Goal: Navigation & Orientation: Find specific page/section

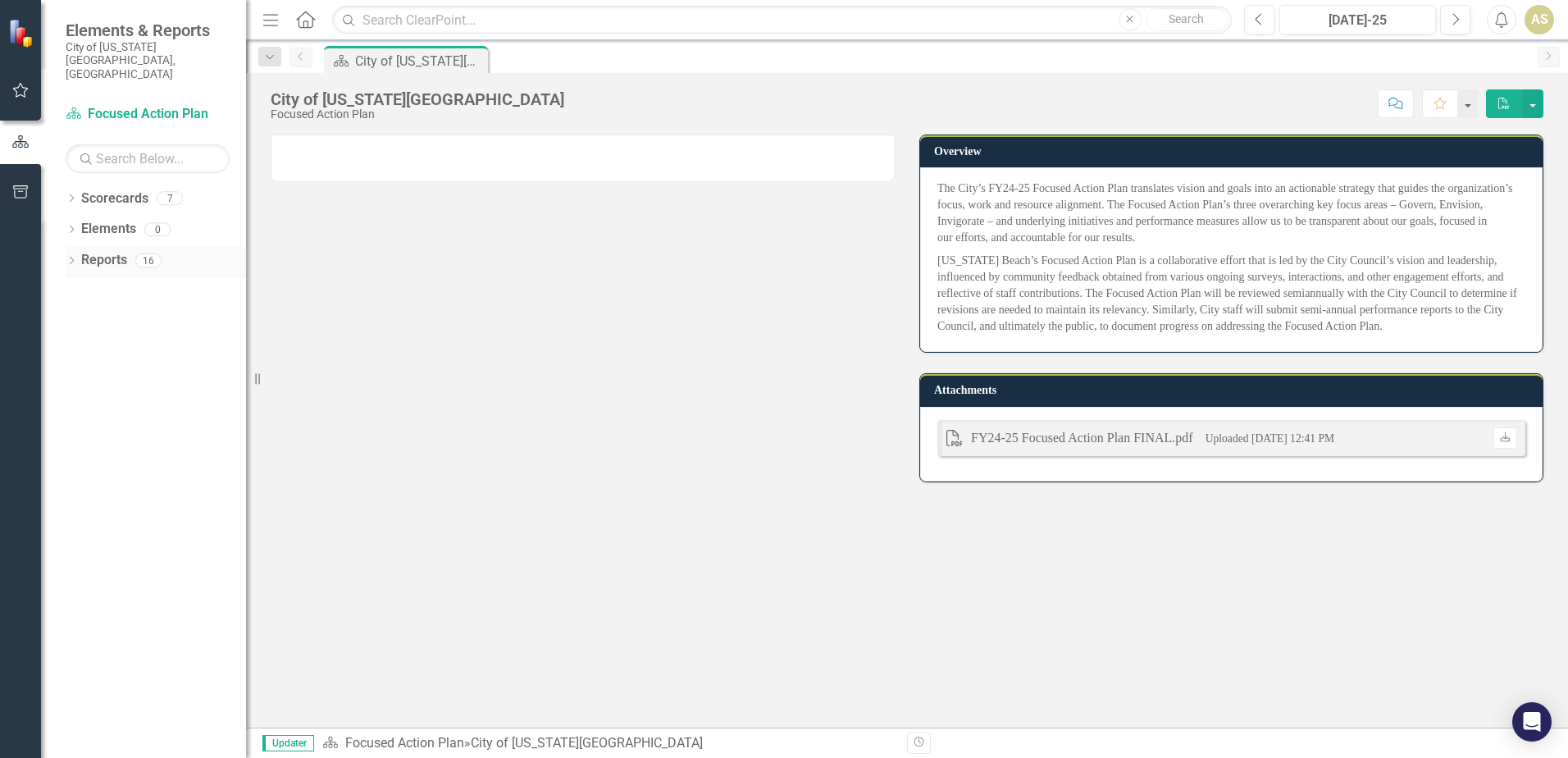
click at [71, 256] on div "Dropdown" at bounding box center [72, 262] width 12 height 14
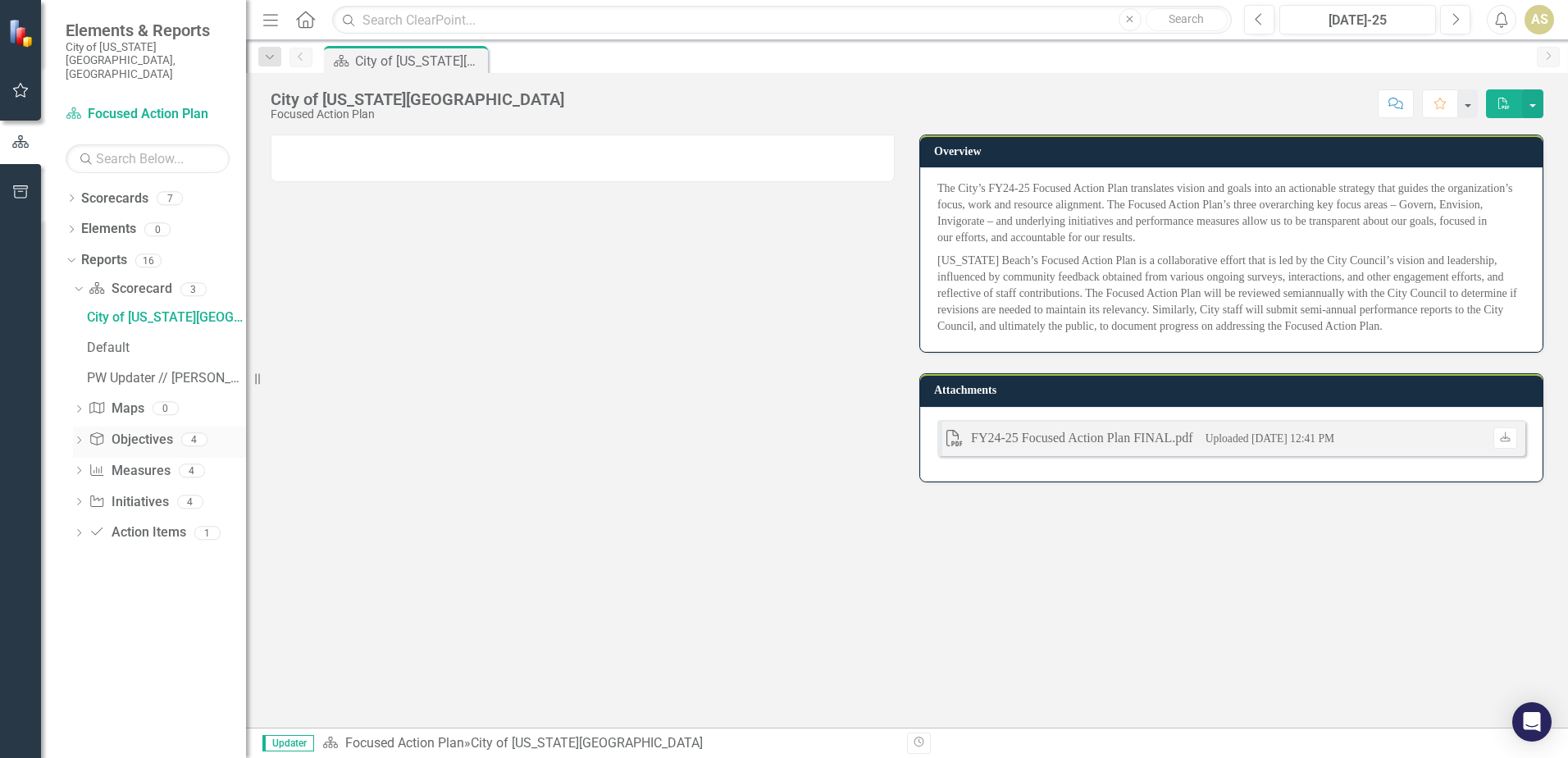
click at [145, 431] on link "Objective Objectives" at bounding box center [129, 440] width 83 height 19
click at [80, 458] on div "Dropdown Measure Measures 4" at bounding box center [159, 473] width 173 height 31
click at [131, 462] on link "Measure Measures" at bounding box center [129, 471] width 81 height 19
click at [106, 310] on div "City of [US_STATE][GEOGRAPHIC_DATA]" at bounding box center [166, 318] width 159 height 15
click at [73, 195] on icon "Dropdown" at bounding box center [72, 200] width 12 height 9
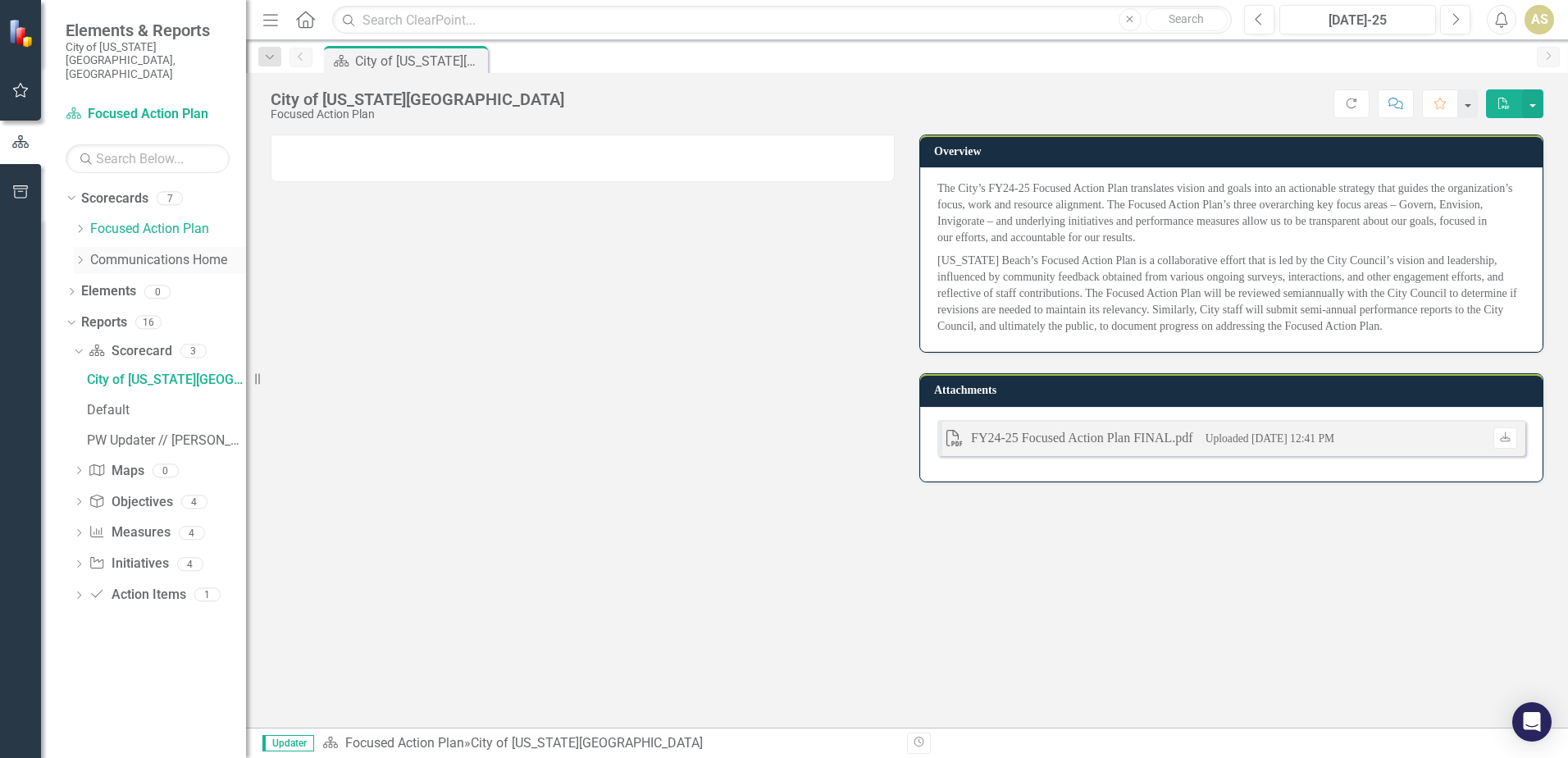
click at [97, 247] on div "Dropdown Communications Home" at bounding box center [159, 260] width 172 height 27
click at [99, 247] on div "Dropdown Communications Home" at bounding box center [159, 260] width 172 height 27
click at [148, 251] on link "Communications Home" at bounding box center [167, 260] width 156 height 19
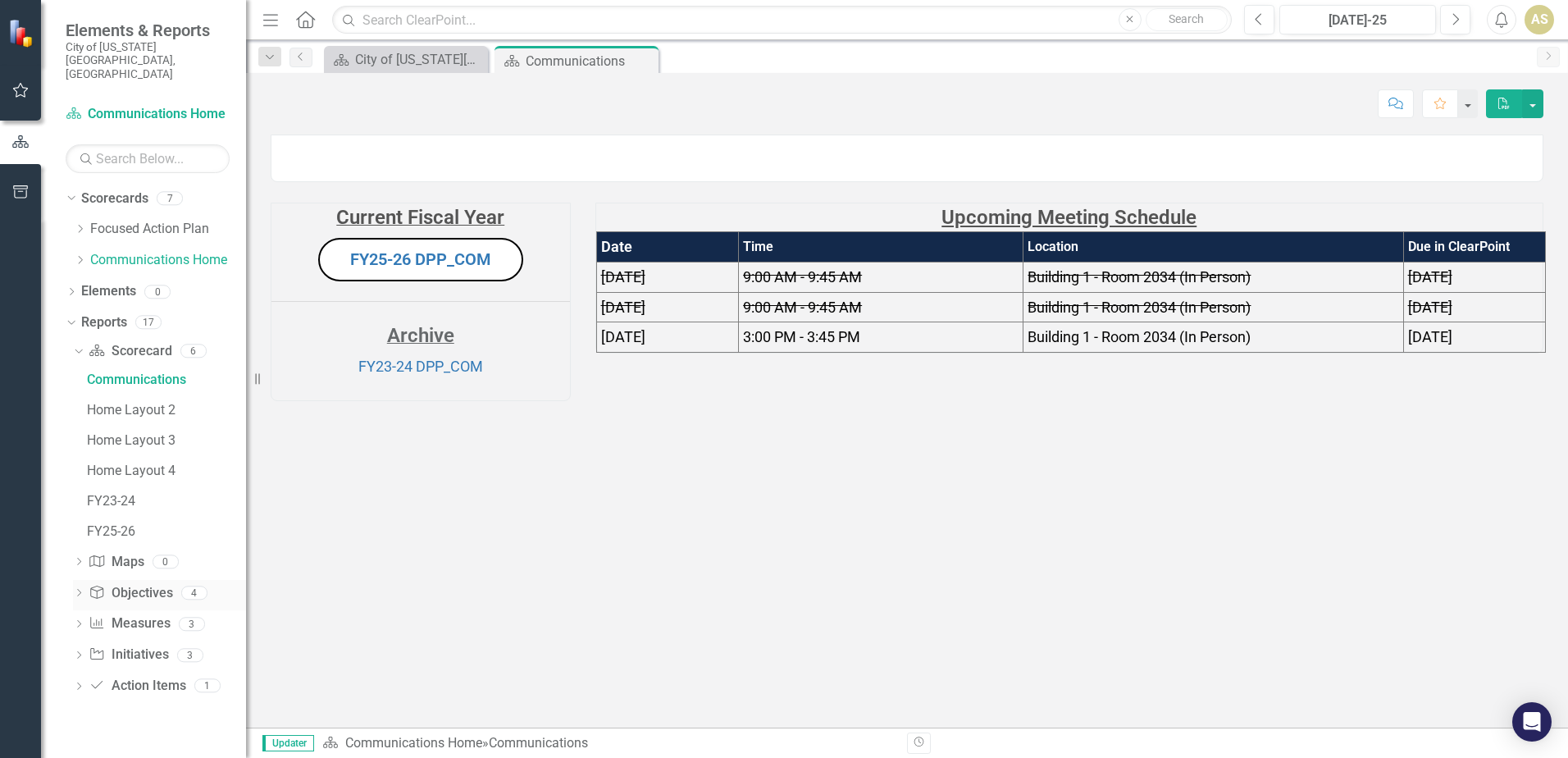
click at [80, 590] on icon "Dropdown" at bounding box center [78, 594] width 12 height 9
click at [77, 560] on icon "Dropdown" at bounding box center [78, 564] width 12 height 9
drag, startPoint x: 642, startPoint y: 670, endPoint x: 394, endPoint y: 482, distance: 311.2
click at [643, 670] on div "Current Fiscal Year FY25-26 DPP_COM Archive FY23-24 DPP_COM Upcoming Meeting Sc…" at bounding box center [906, 431] width 1322 height 593
click at [459, 281] on button "FY25-26 DPP_COM" at bounding box center [421, 259] width 205 height 44
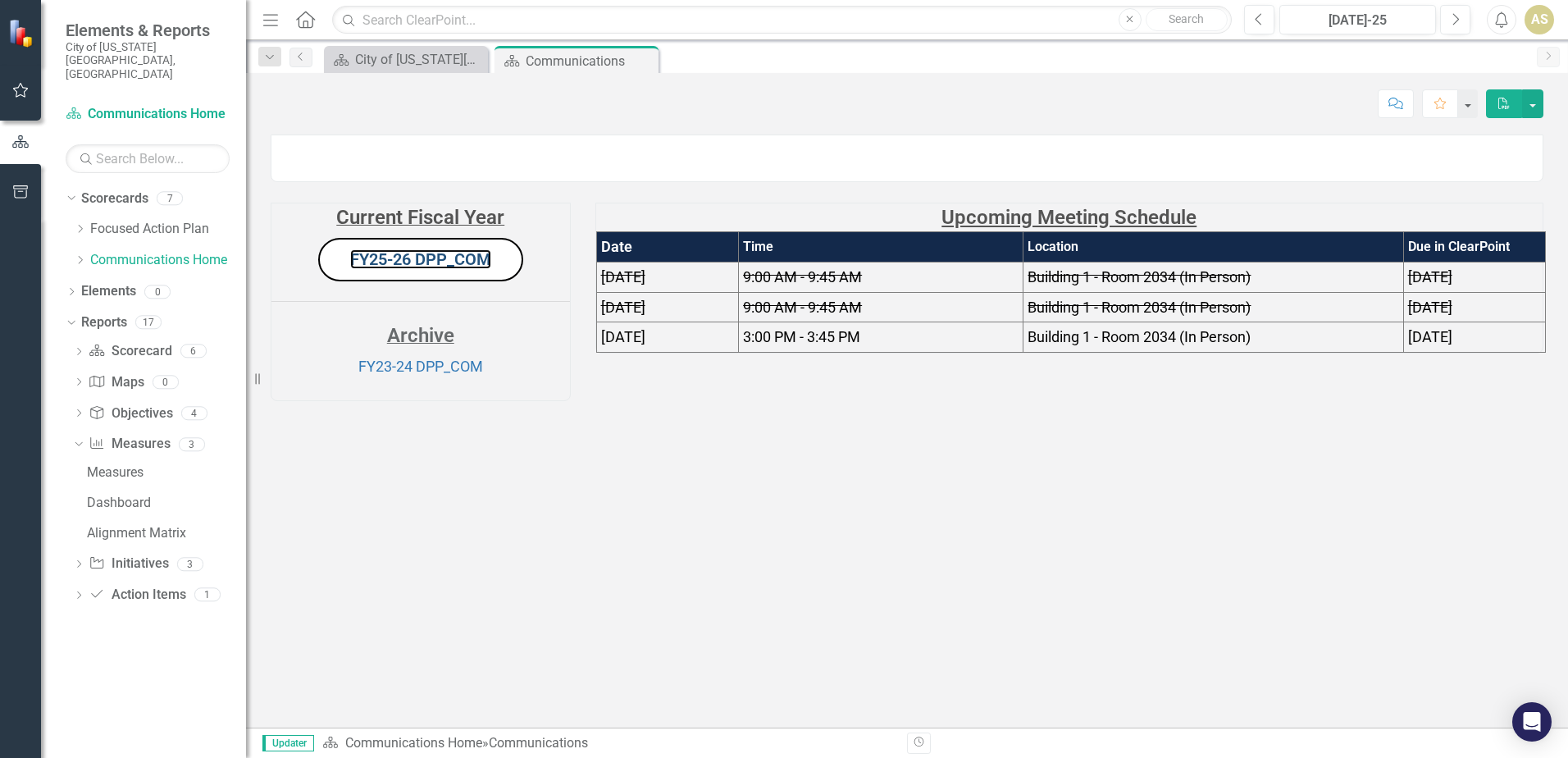
click at [466, 269] on link "FY25-26 DPP_COM" at bounding box center [421, 259] width 141 height 20
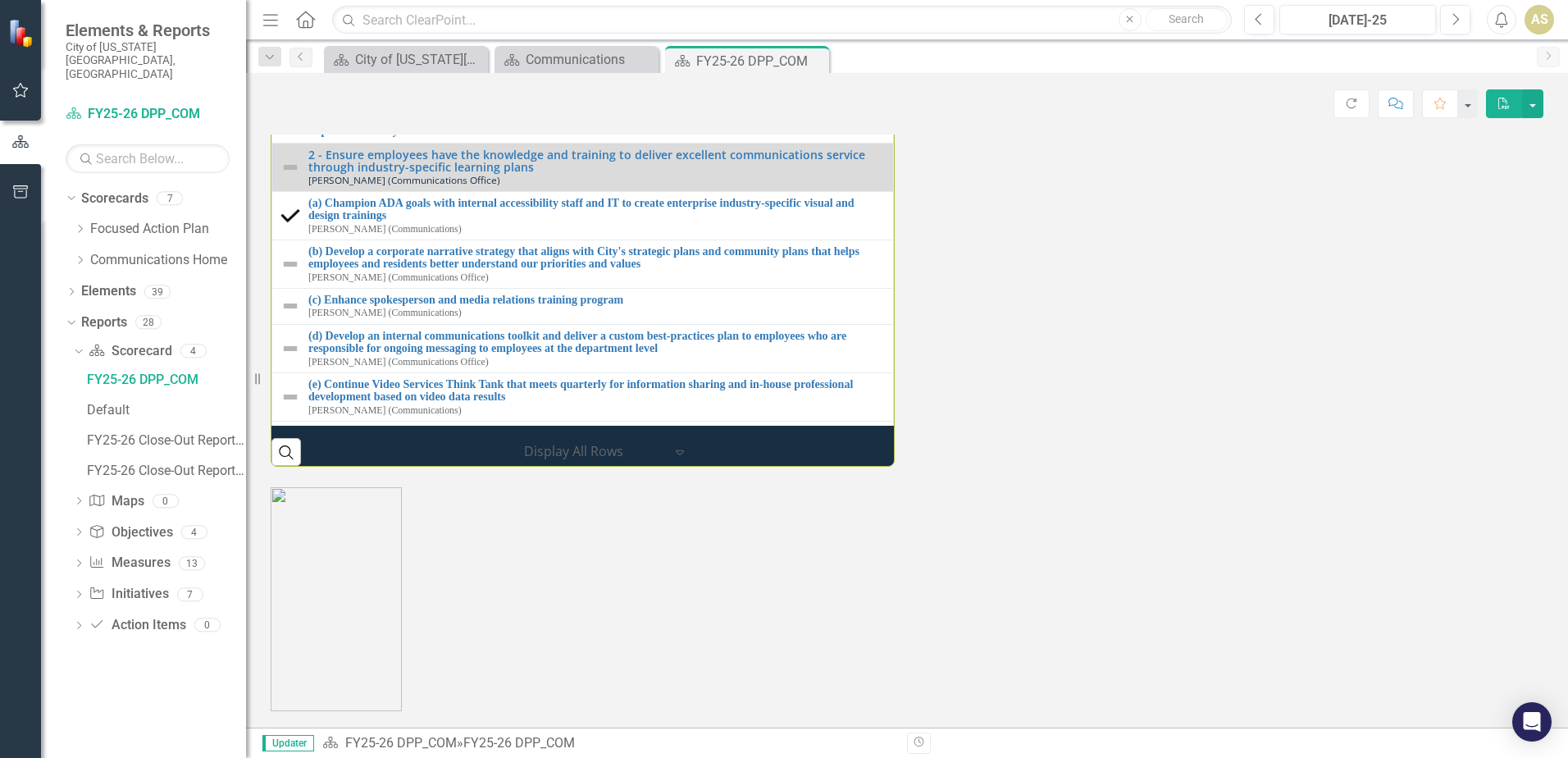
scroll to position [2078, 0]
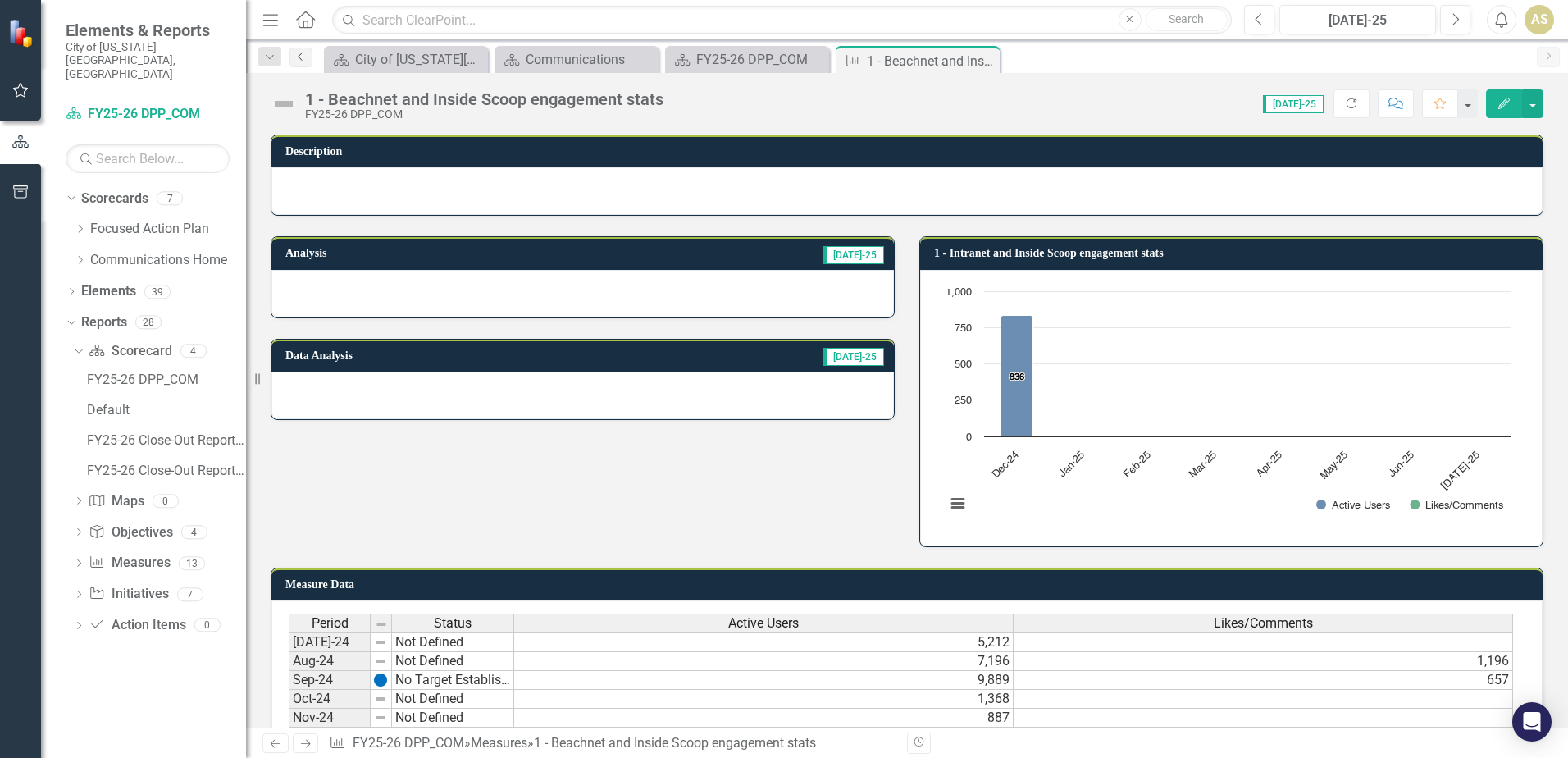
click at [291, 61] on link "Previous" at bounding box center [301, 58] width 23 height 20
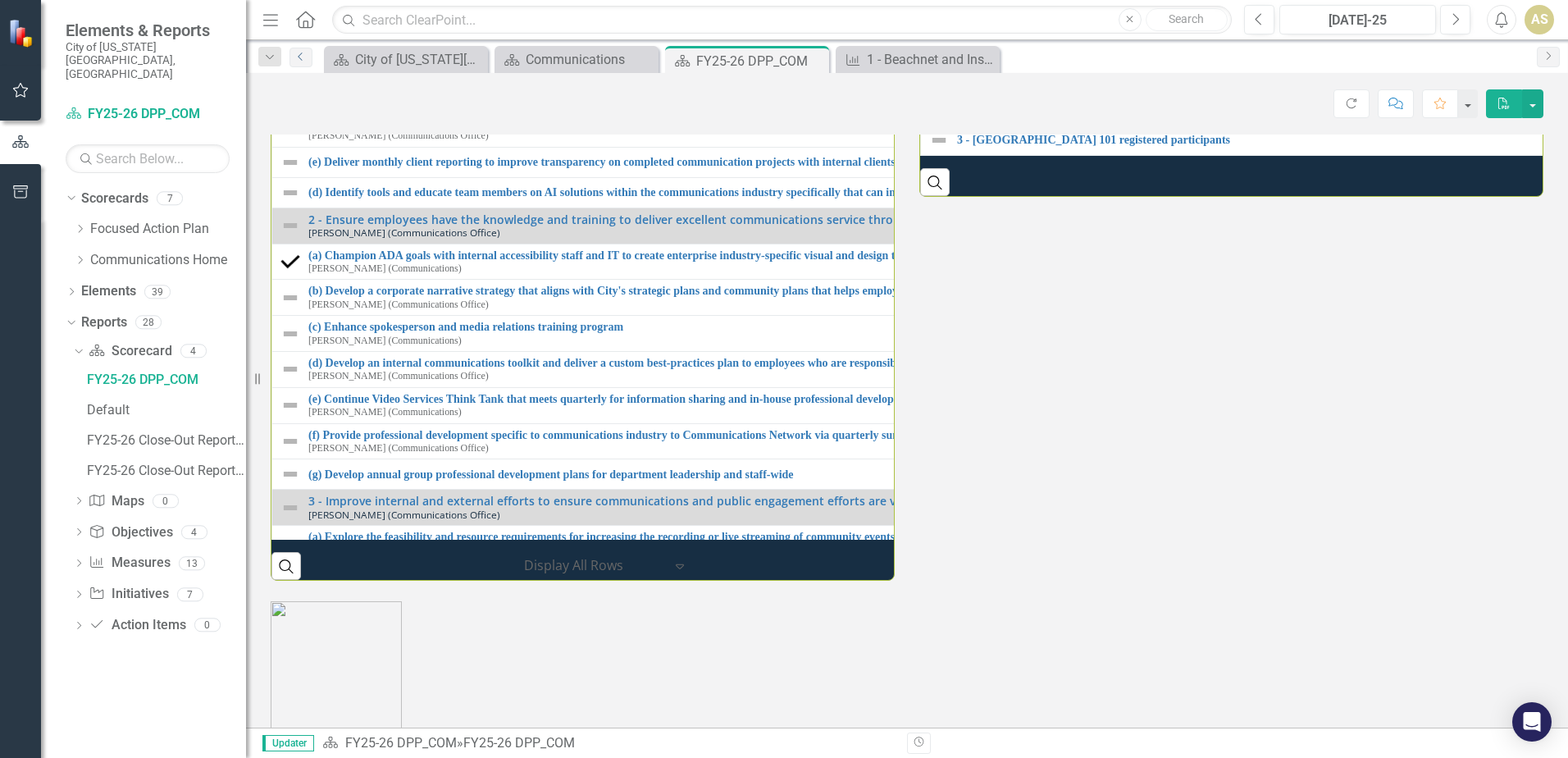
scroll to position [1968, 0]
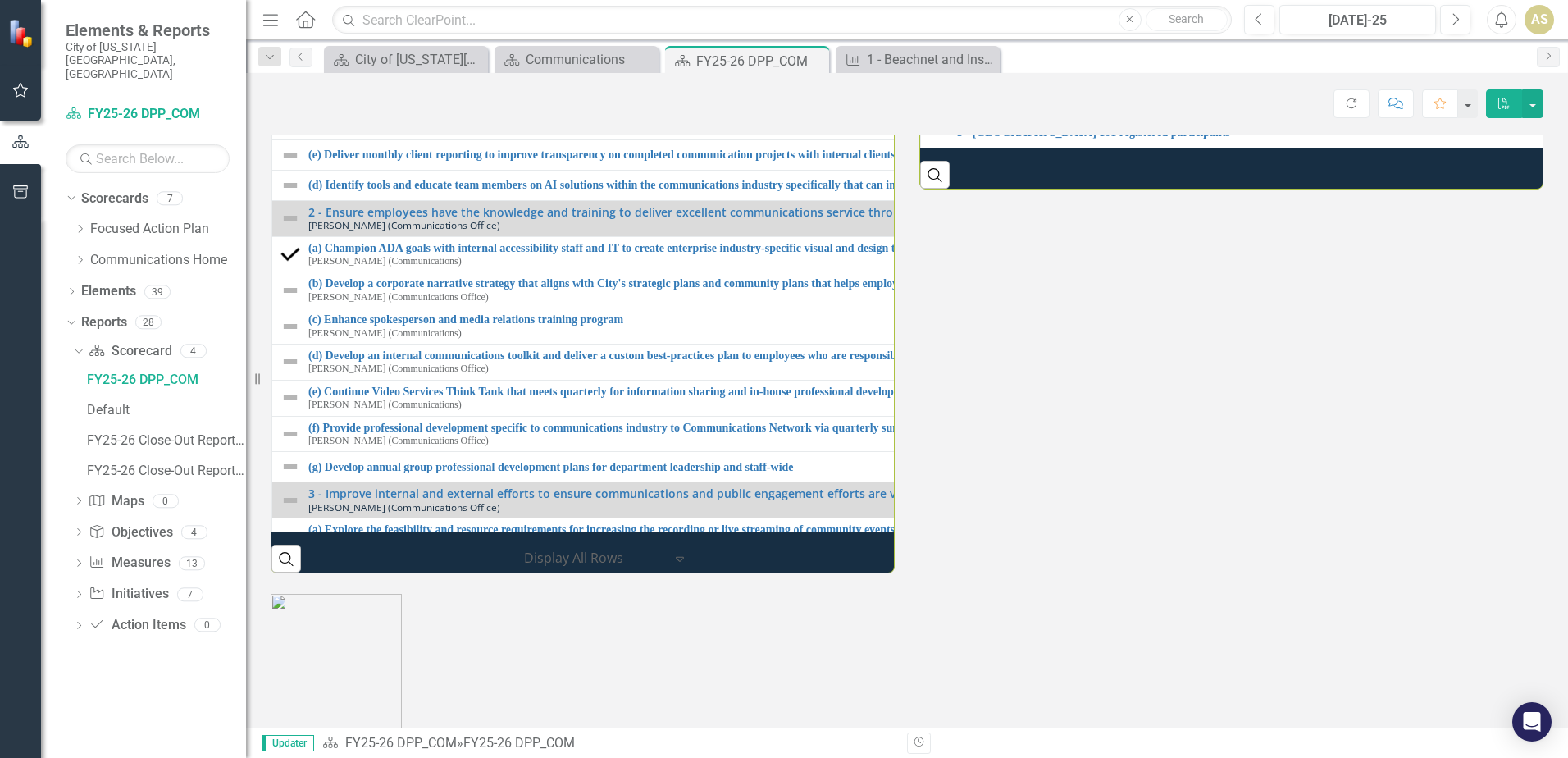
click at [988, 573] on div "Milestones 1 - Explore data-informed tools for internal and external marketing …" at bounding box center [906, 257] width 1297 height 631
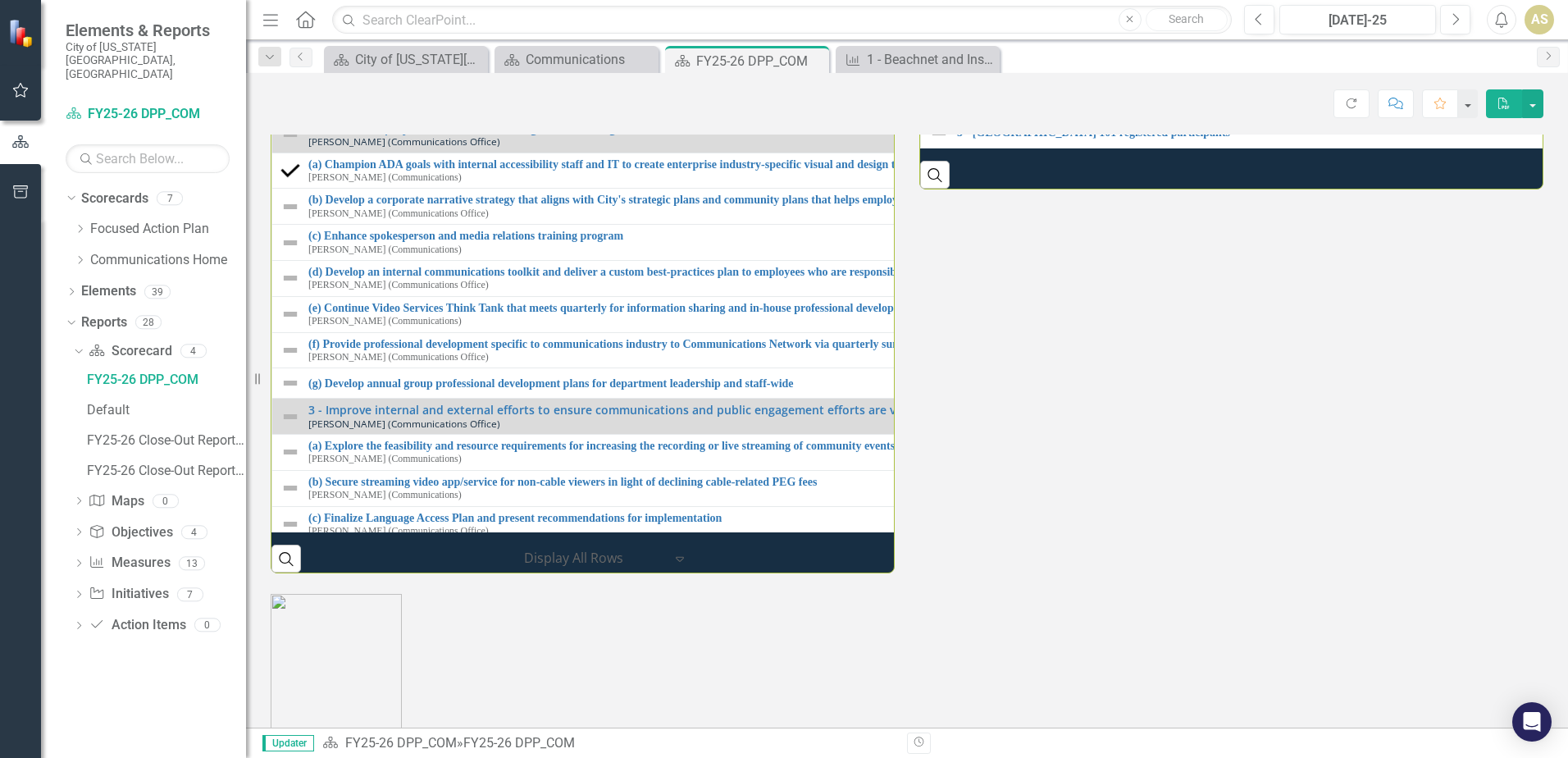
scroll to position [82, 0]
drag, startPoint x: 1026, startPoint y: 626, endPoint x: 1000, endPoint y: 621, distance: 26.5
click at [1026, 573] on div "Milestones 1 - Explore data-informed tools for internal and external marketing …" at bounding box center [906, 257] width 1297 height 631
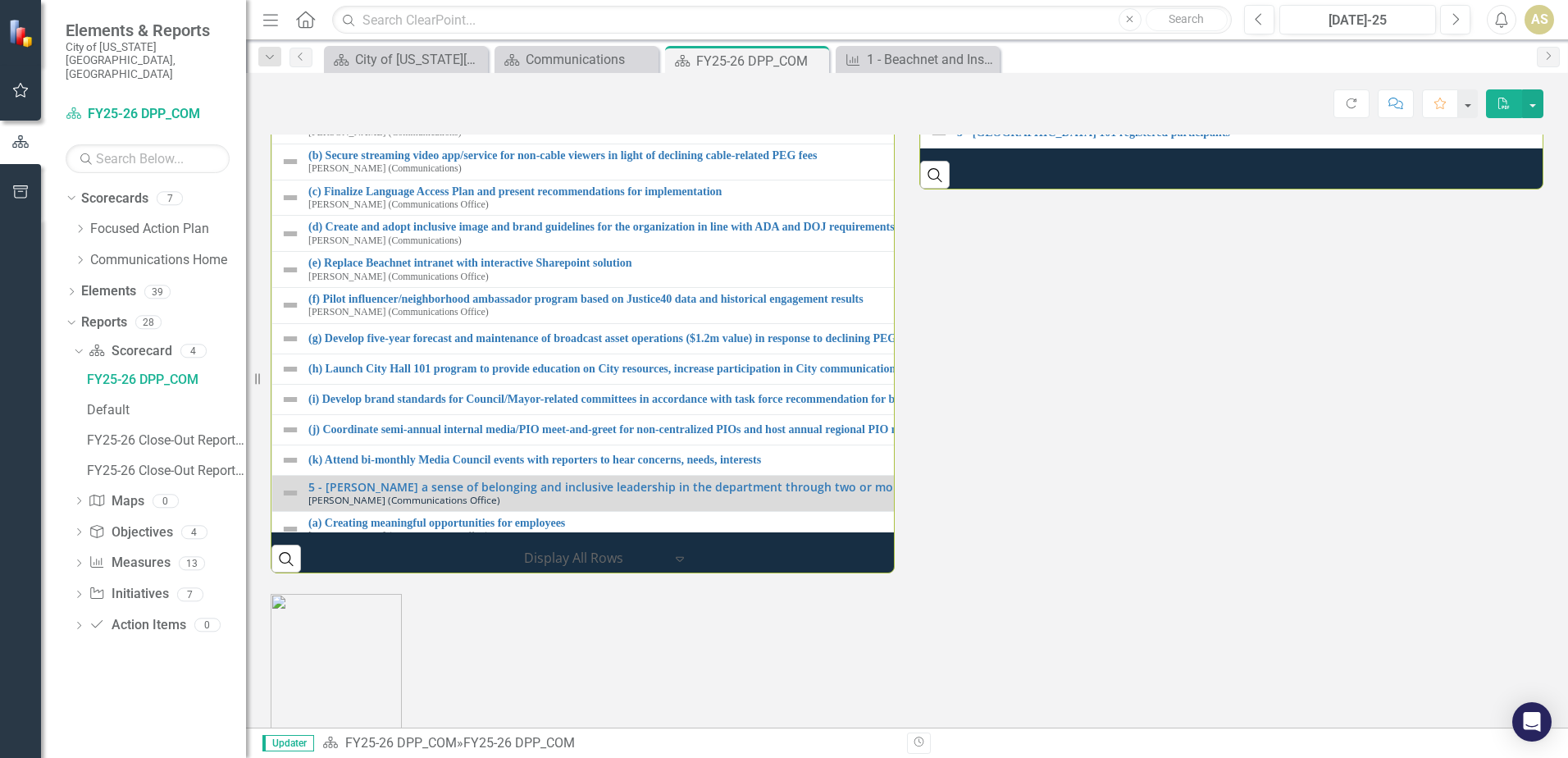
scroll to position [0, 0]
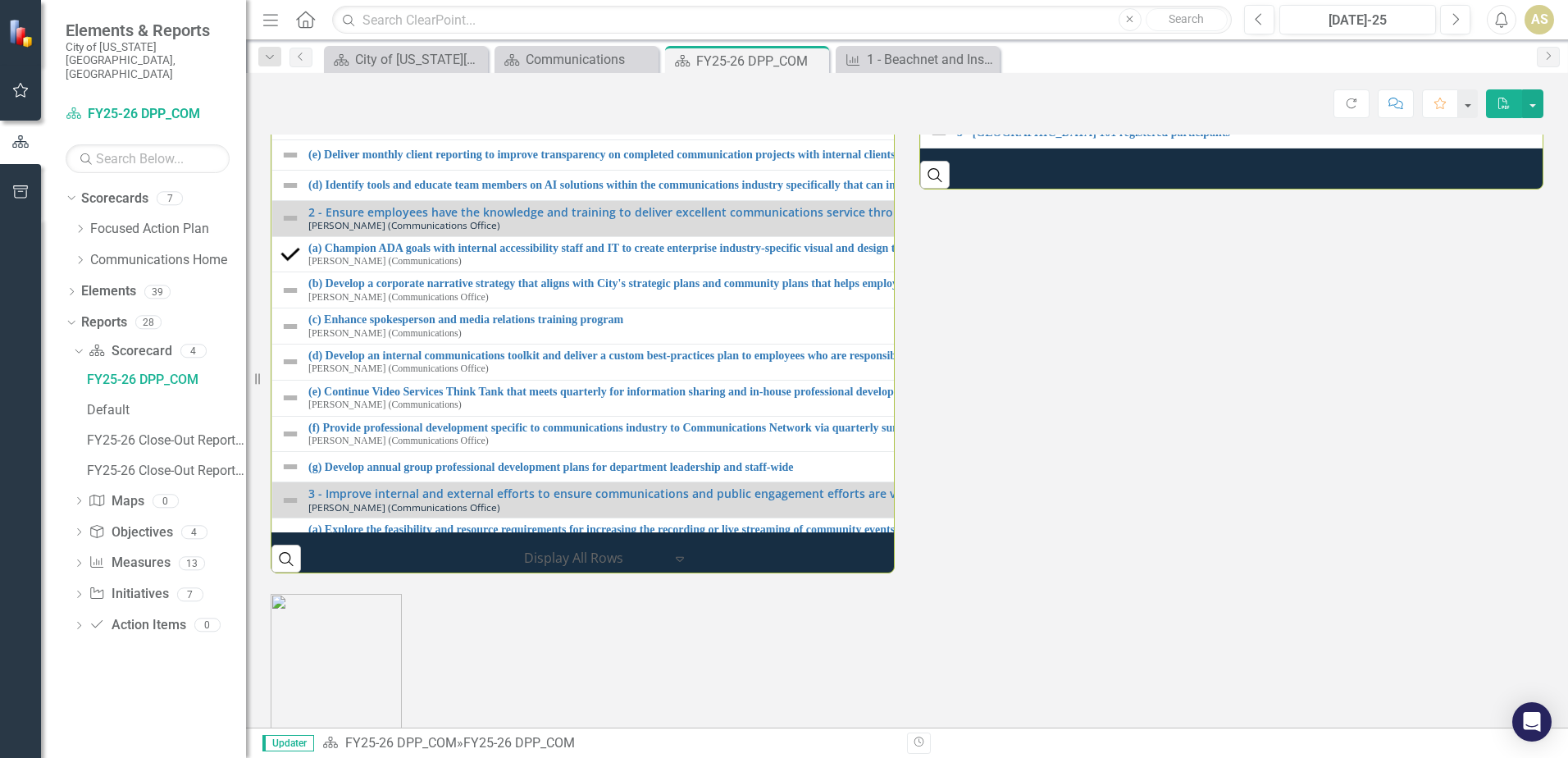
click at [1132, 573] on div "Milestones 1 - Explore data-informed tools for internal and external marketing …" at bounding box center [906, 257] width 1297 height 631
click at [1026, 573] on div "Milestones 1 - Explore data-informed tools for internal and external marketing …" at bounding box center [906, 257] width 1297 height 631
click at [1057, 573] on div "Milestones 1 - Explore data-informed tools for internal and external marketing …" at bounding box center [906, 257] width 1297 height 631
click at [1298, 573] on div "Milestones 1 - Explore data-informed tools for internal and external marketing …" at bounding box center [906, 257] width 1297 height 631
